Goal: Navigation & Orientation: Find specific page/section

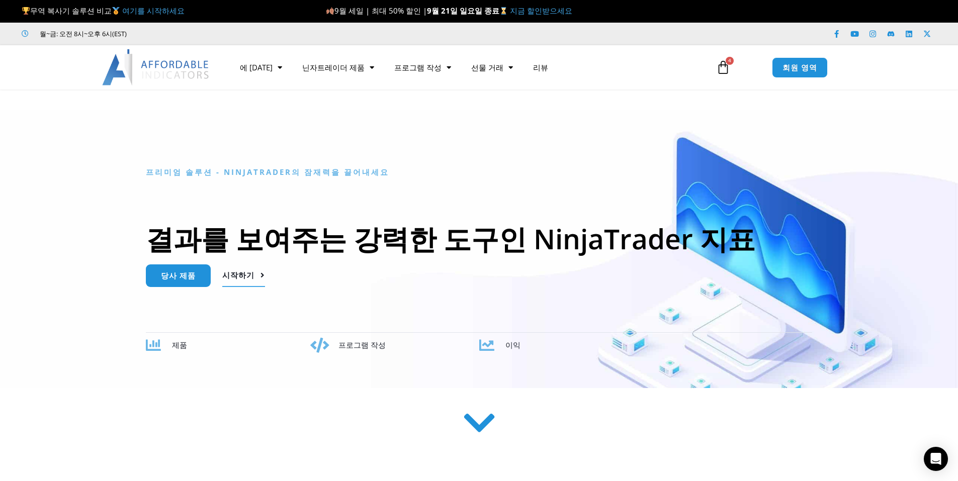
click at [234, 273] on font "시작하기" at bounding box center [238, 275] width 32 height 10
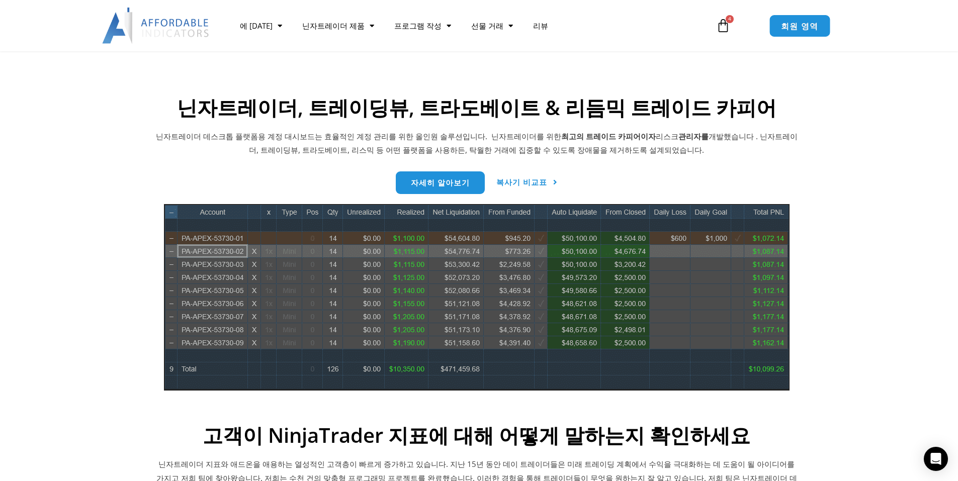
click at [800, 29] on font "회원 영역" at bounding box center [800, 25] width 38 height 11
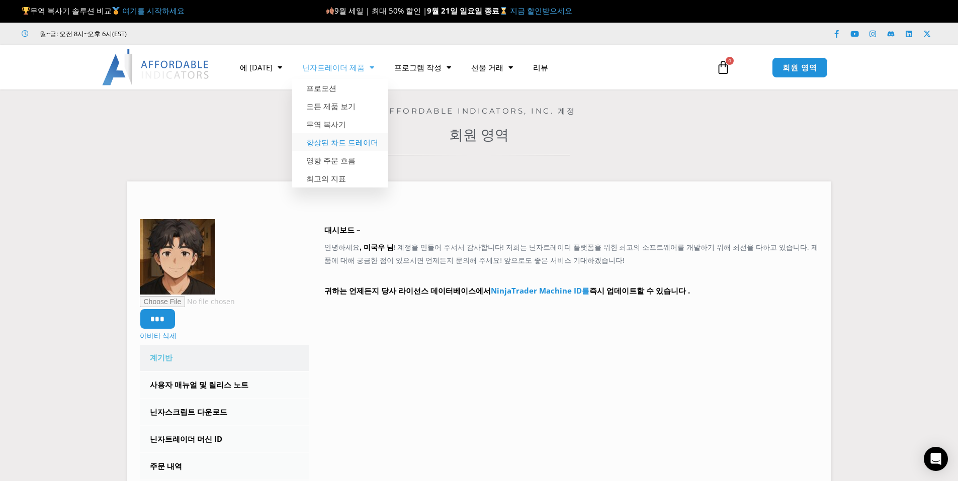
click at [327, 142] on font "향상된 차트 트레이더" at bounding box center [342, 142] width 72 height 10
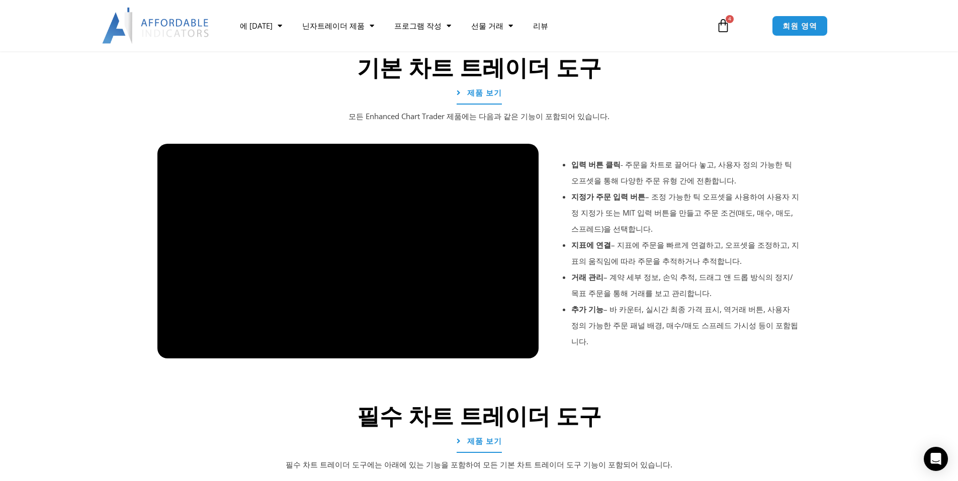
scroll to position [276, 0]
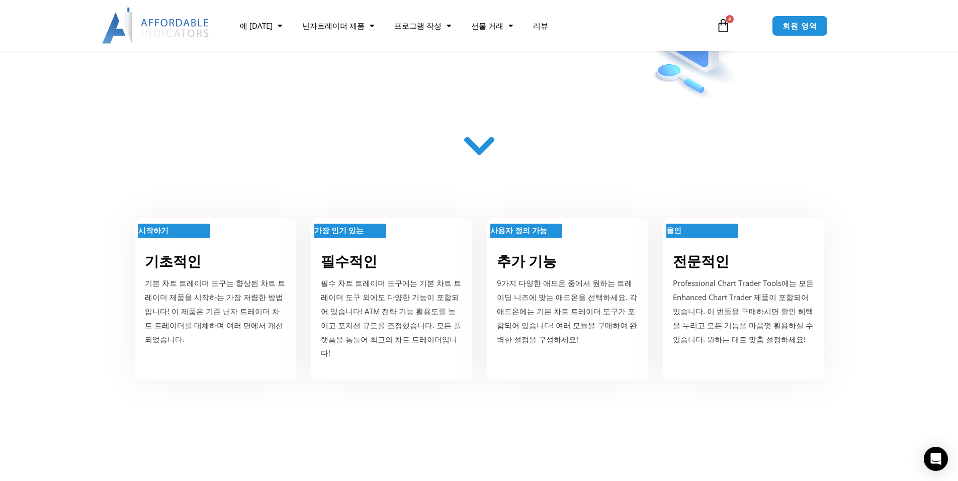
click at [166, 18] on img at bounding box center [156, 26] width 108 height 36
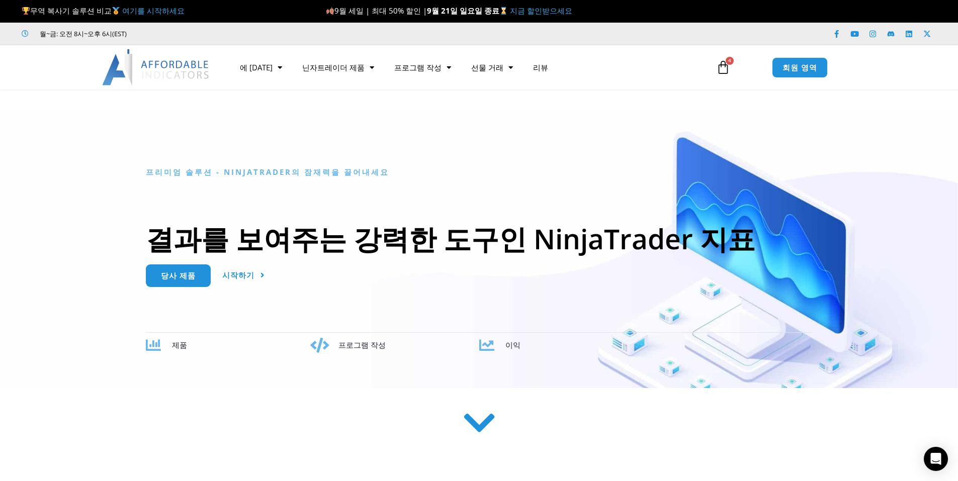
click at [528, 13] on font "지금 할인받으세요" at bounding box center [541, 11] width 62 height 10
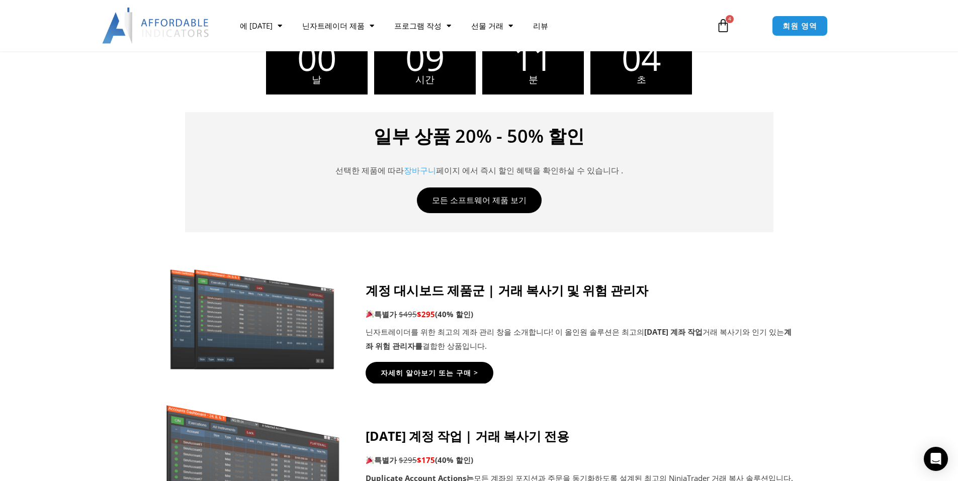
scroll to position [327, 0]
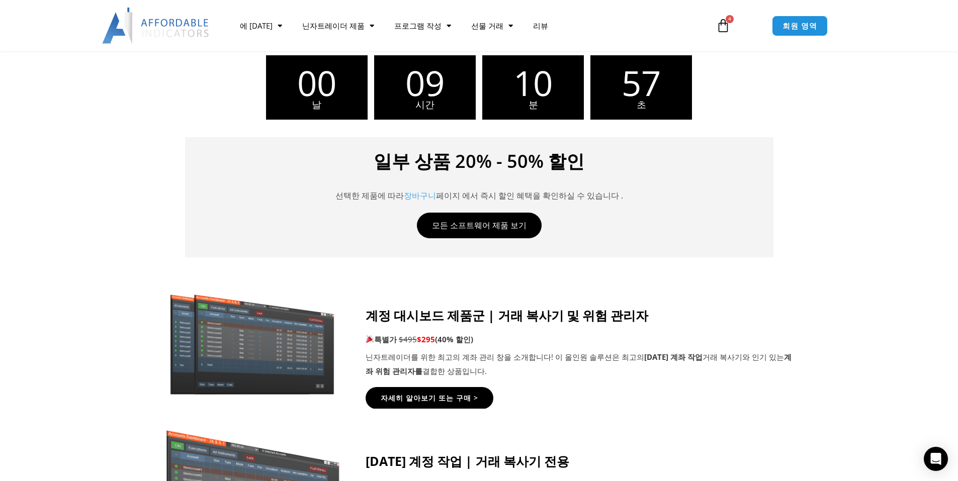
click at [174, 27] on img at bounding box center [156, 26] width 108 height 36
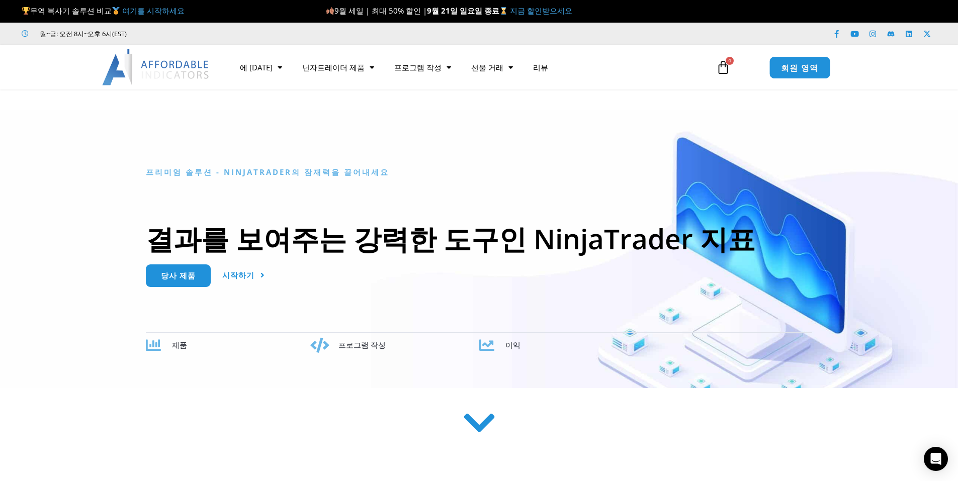
click at [782, 64] on font "회원 영역" at bounding box center [800, 66] width 38 height 11
